Goal: Contribute content

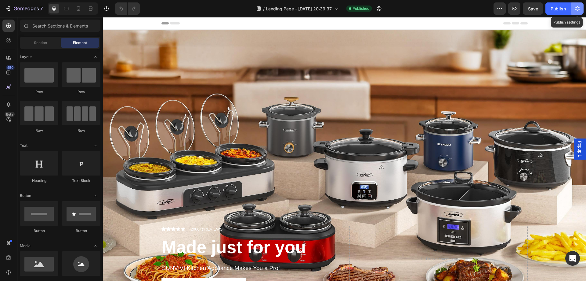
click at [577, 8] on icon "button" at bounding box center [578, 8] width 6 height 6
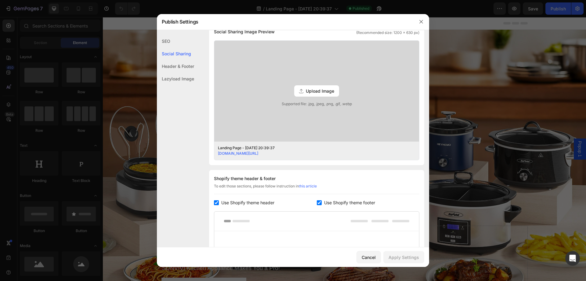
scroll to position [153, 0]
click at [310, 89] on span "Upload Image" at bounding box center [320, 90] width 28 height 6
click at [0, 0] on input "Upload Image Supported file: .jpg, .jpeg, .png, .gif, .webp" at bounding box center [0, 0] width 0 height 0
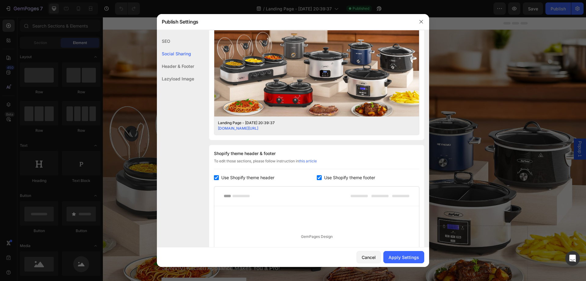
scroll to position [84, 0]
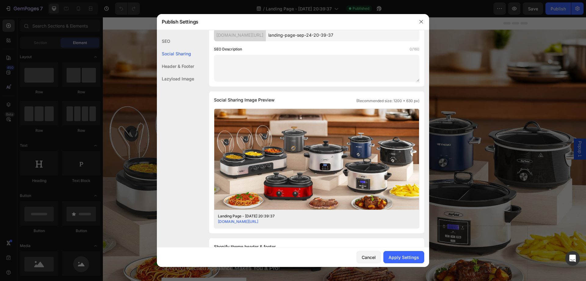
click at [227, 64] on textarea at bounding box center [317, 68] width 206 height 27
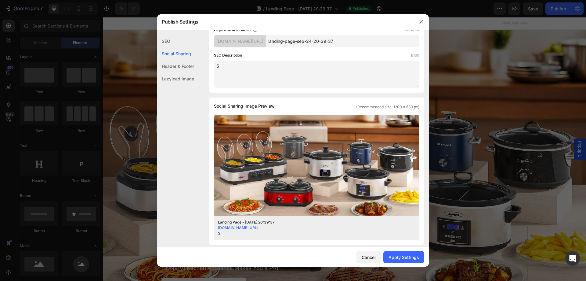
scroll to position [90, 0]
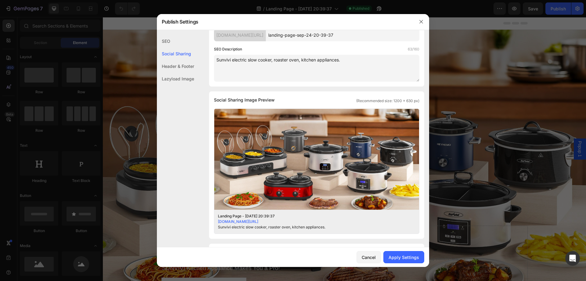
type textarea "Sunvivi electric slow cooker, roaster oven, kitchen appliances."
click at [248, 51] on div "SEO Description 63/160" at bounding box center [317, 49] width 206 height 6
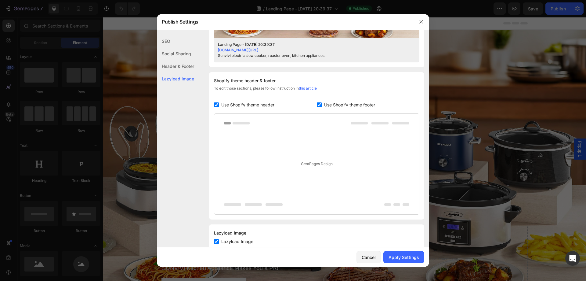
scroll to position [279, 0]
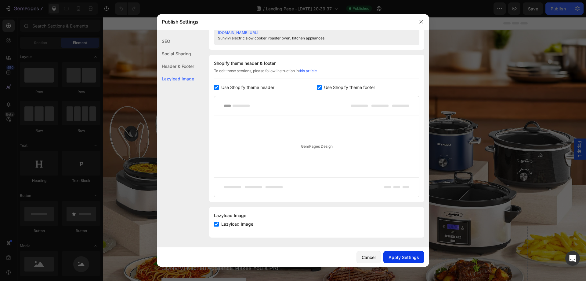
click at [408, 256] on div "Apply Settings" at bounding box center [404, 257] width 31 height 6
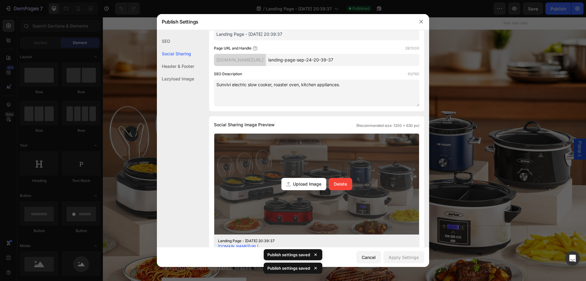
scroll to position [0, 0]
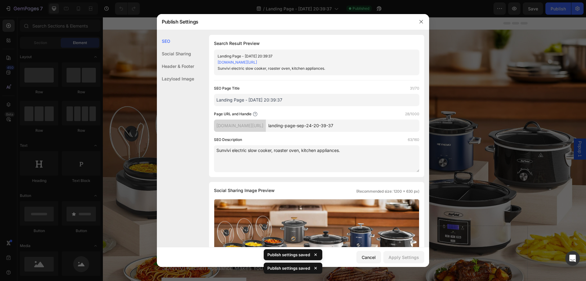
click at [257, 61] on link "a7fb2a.myshopify.com/pages/landing-page-sep-24-20-39-37" at bounding box center [237, 62] width 39 height 5
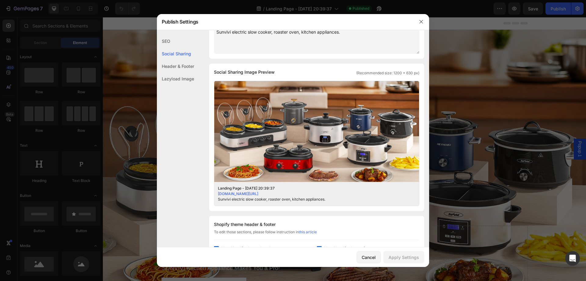
scroll to position [122, 0]
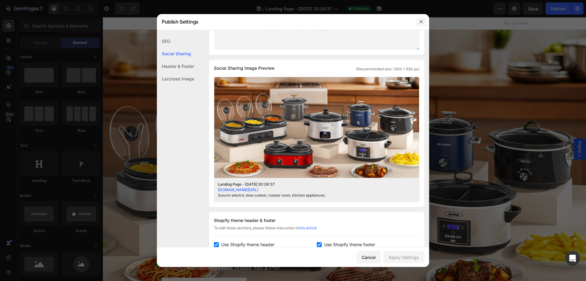
click at [422, 20] on icon "button" at bounding box center [421, 21] width 5 height 5
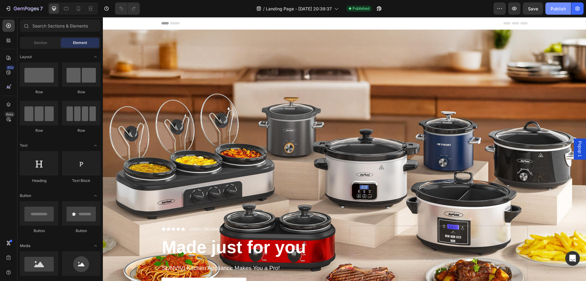
click at [556, 9] on div "Publish" at bounding box center [558, 8] width 15 height 6
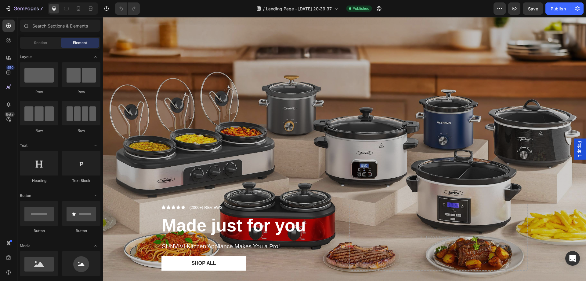
scroll to position [0, 0]
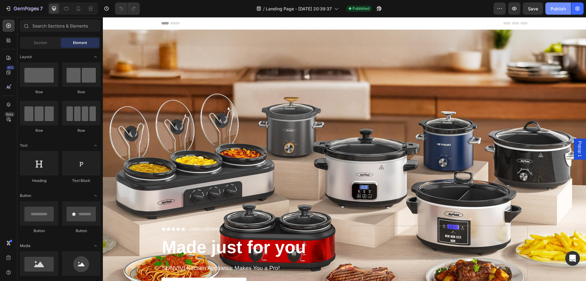
click at [561, 10] on div "Publish" at bounding box center [558, 8] width 15 height 6
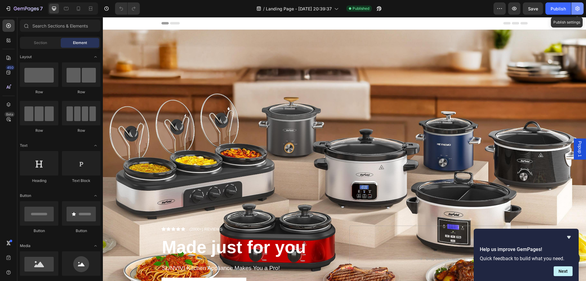
click at [577, 10] on icon "button" at bounding box center [578, 8] width 4 height 5
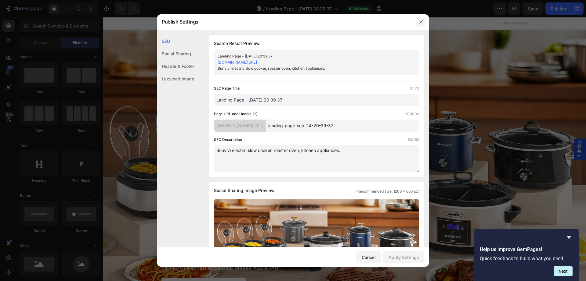
click at [422, 21] on icon "button" at bounding box center [421, 21] width 3 height 3
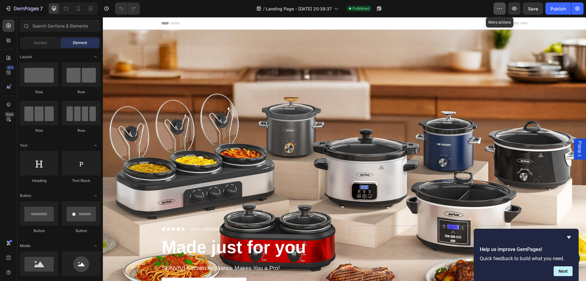
click at [498, 9] on icon "button" at bounding box center [500, 8] width 6 height 6
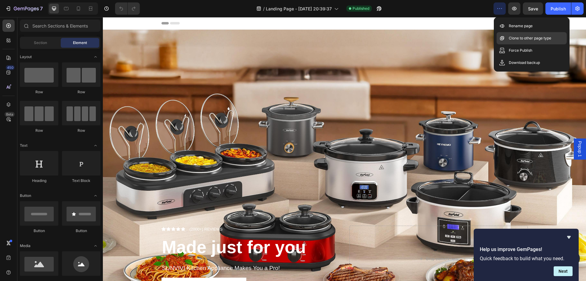
click at [518, 36] on p "Clone to other page type" at bounding box center [530, 38] width 42 height 6
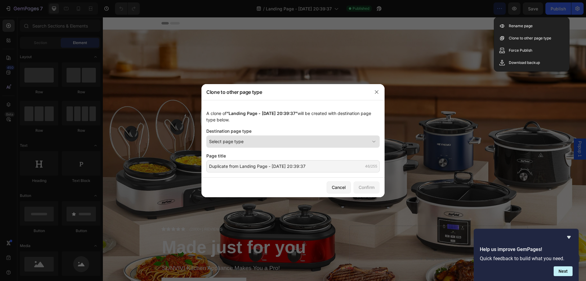
click at [374, 139] on icon at bounding box center [374, 141] width 6 height 6
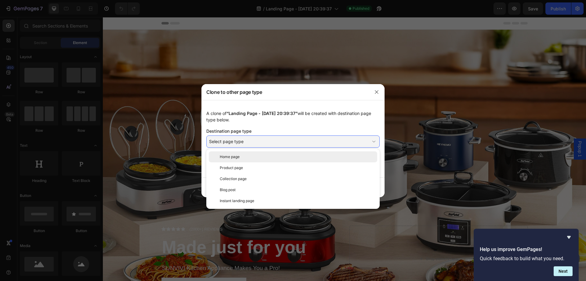
click at [274, 156] on div "Home page" at bounding box center [297, 156] width 155 height 5
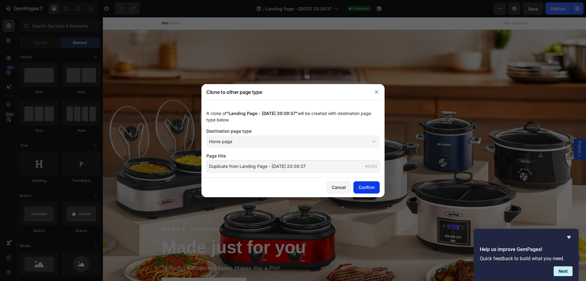
click at [365, 187] on div "Confirm" at bounding box center [367, 187] width 16 height 6
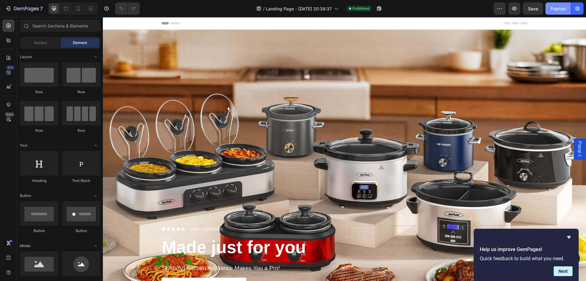
click at [555, 10] on div "Publish" at bounding box center [558, 8] width 15 height 6
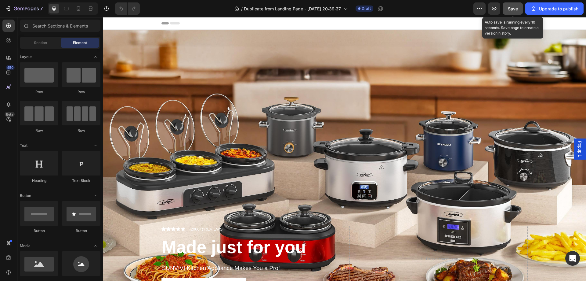
click at [515, 9] on span "Save" at bounding box center [513, 8] width 10 height 5
